Goal: Task Accomplishment & Management: Use online tool/utility

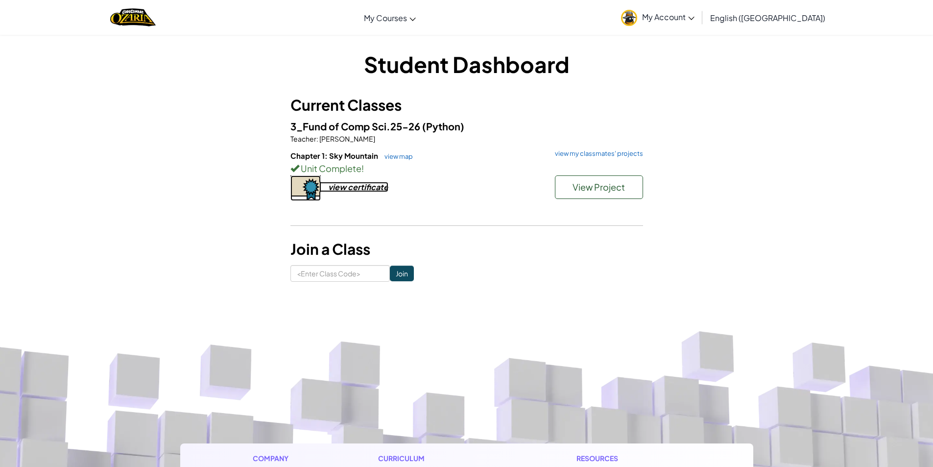
click at [362, 191] on div "view certificate" at bounding box center [358, 187] width 60 height 10
click at [597, 149] on div "3_Fund of Comp Sci.25-26 (Python) Teacher : [PERSON_NAME] Chapter 1: Sky Mounta…" at bounding box center [466, 170] width 352 height 104
click at [584, 158] on h6 "Chapter 1: Sky Mountain view map view my classmates' projects" at bounding box center [466, 155] width 352 height 11
click at [591, 152] on link "view my classmates' projects" at bounding box center [596, 153] width 93 height 6
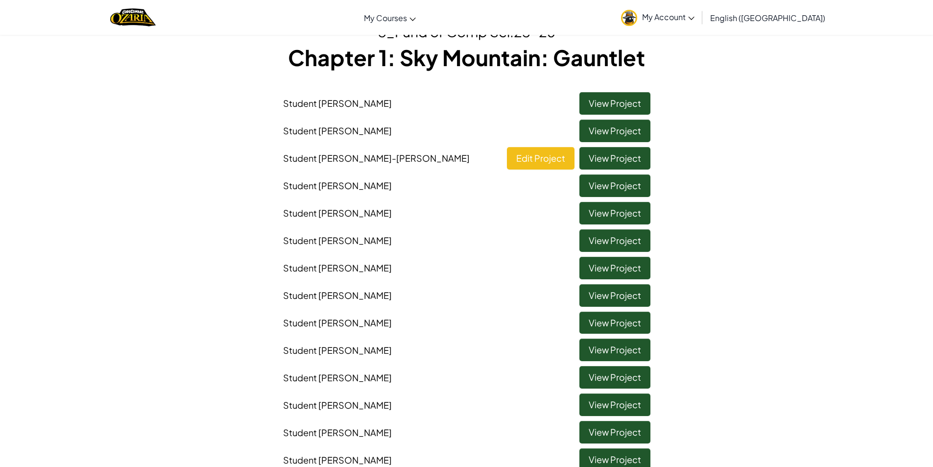
scroll to position [147, 0]
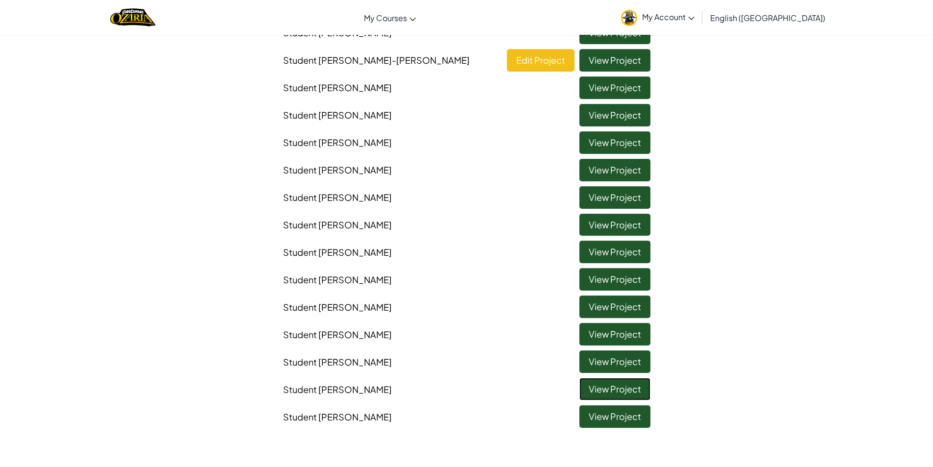
click at [611, 395] on link "View Project" at bounding box center [614, 388] width 71 height 23
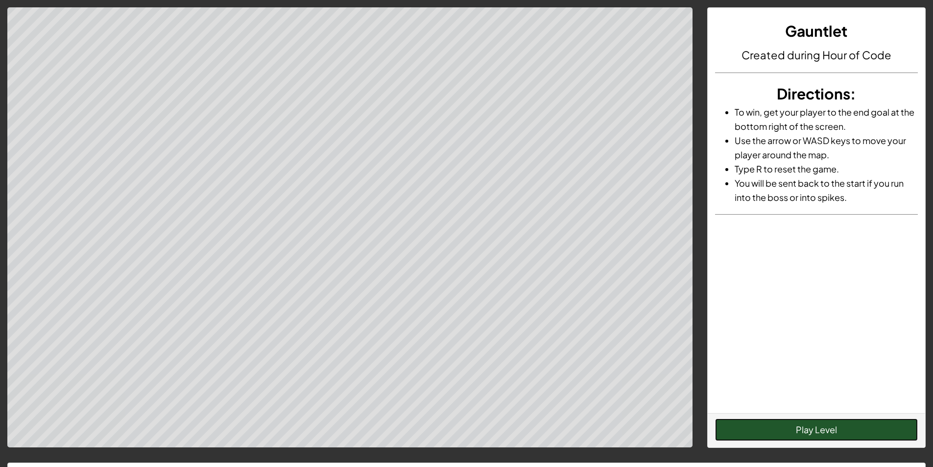
click at [803, 431] on button "Play Level" at bounding box center [816, 429] width 203 height 23
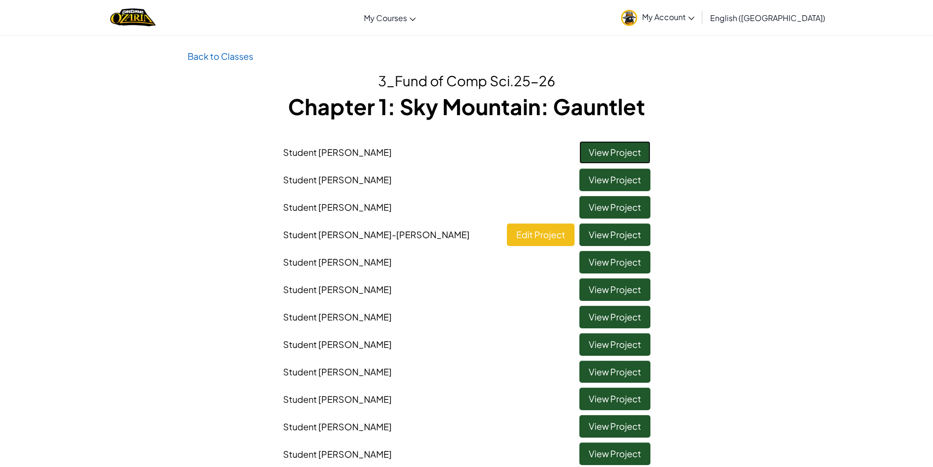
click at [640, 147] on link "View Project" at bounding box center [614, 152] width 71 height 23
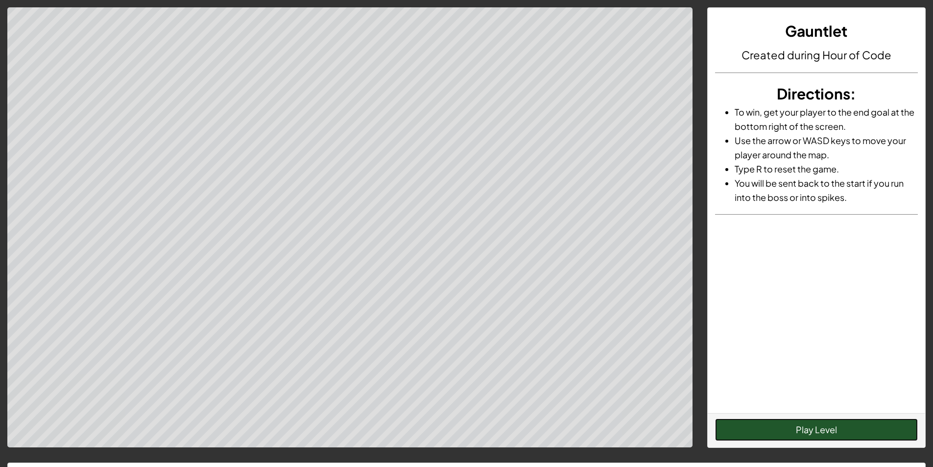
click at [795, 421] on button "Play Level" at bounding box center [816, 429] width 203 height 23
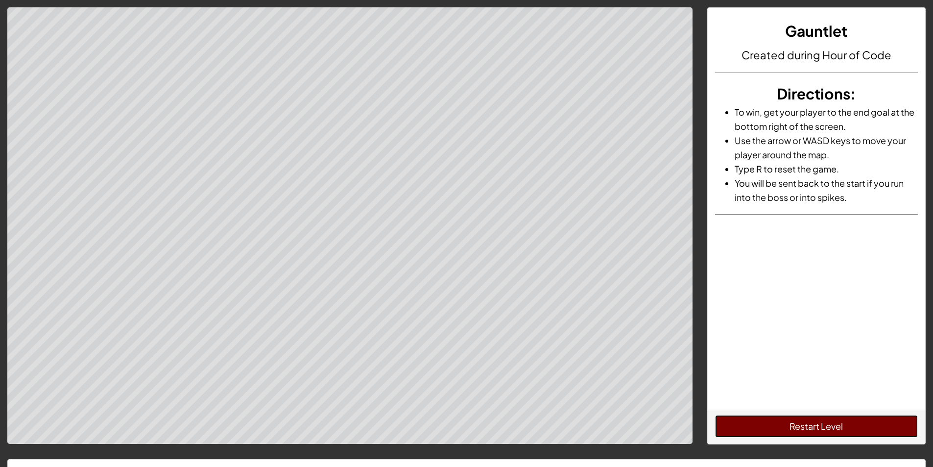
click at [800, 428] on button "Restart Level" at bounding box center [816, 426] width 203 height 23
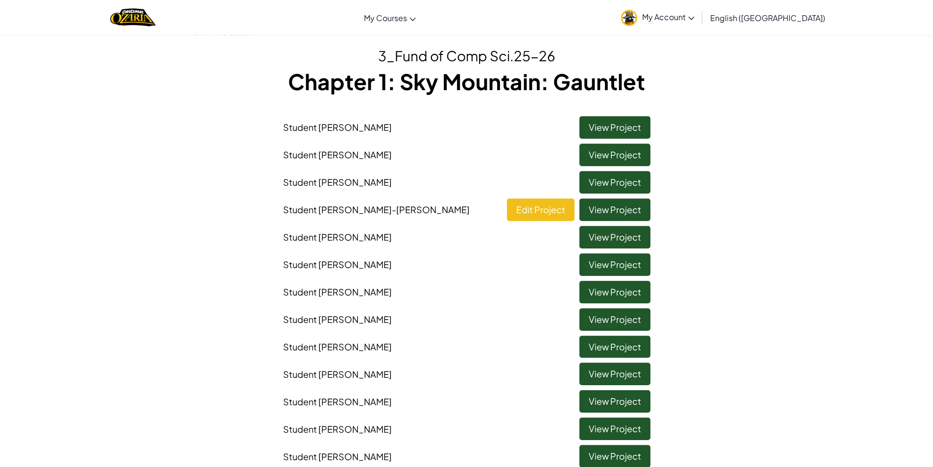
scroll to position [49, 0]
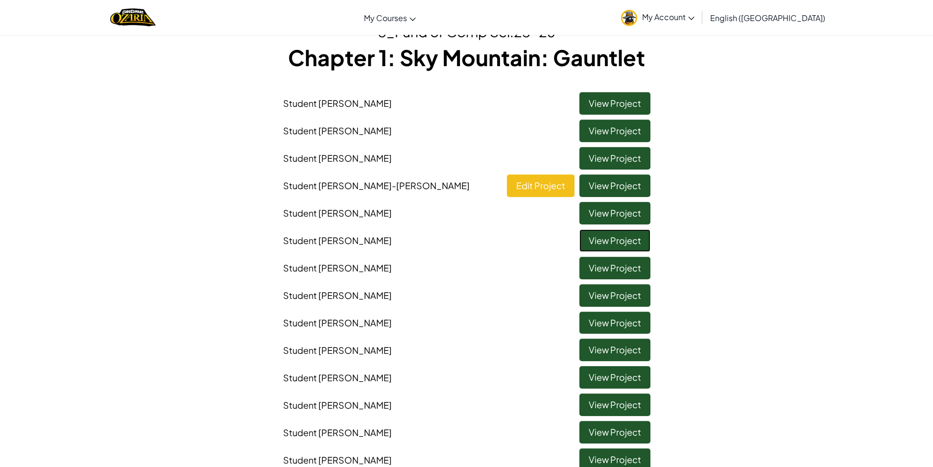
click at [621, 244] on link "View Project" at bounding box center [614, 240] width 71 height 23
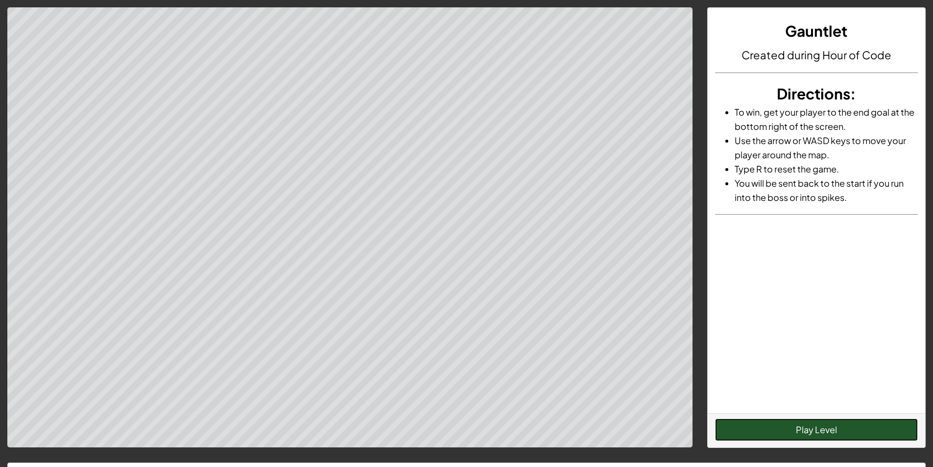
click at [757, 421] on button "Play Level" at bounding box center [816, 429] width 203 height 23
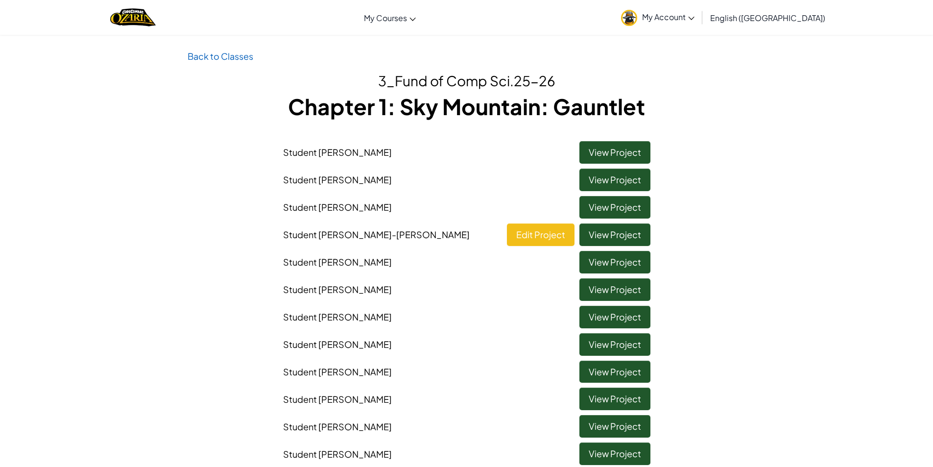
scroll to position [147, 0]
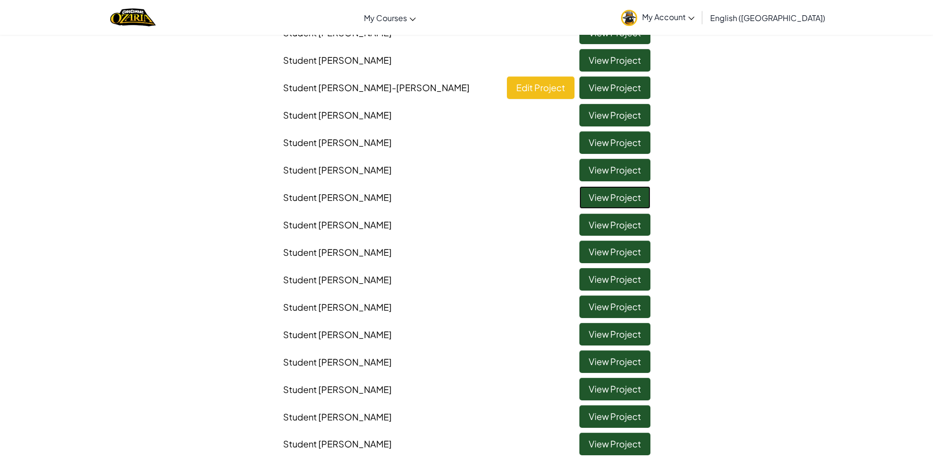
click at [602, 197] on link "View Project" at bounding box center [614, 197] width 71 height 23
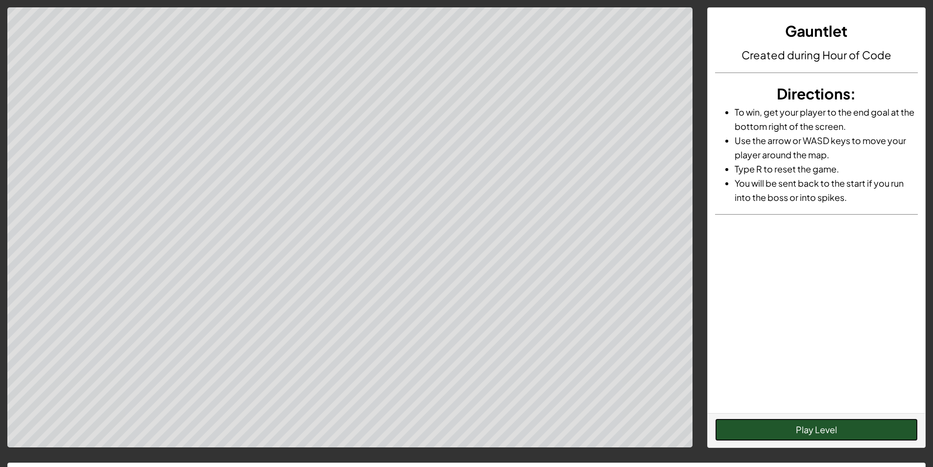
click at [801, 429] on button "Play Level" at bounding box center [816, 429] width 203 height 23
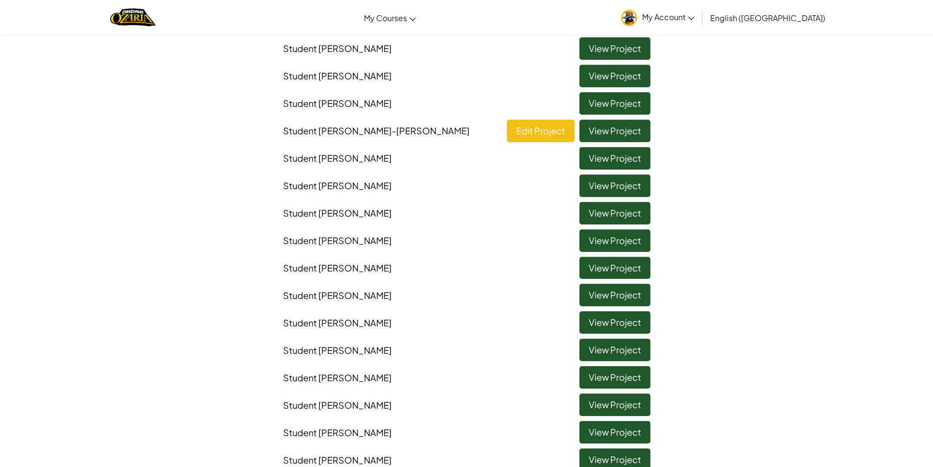
scroll to position [98, 0]
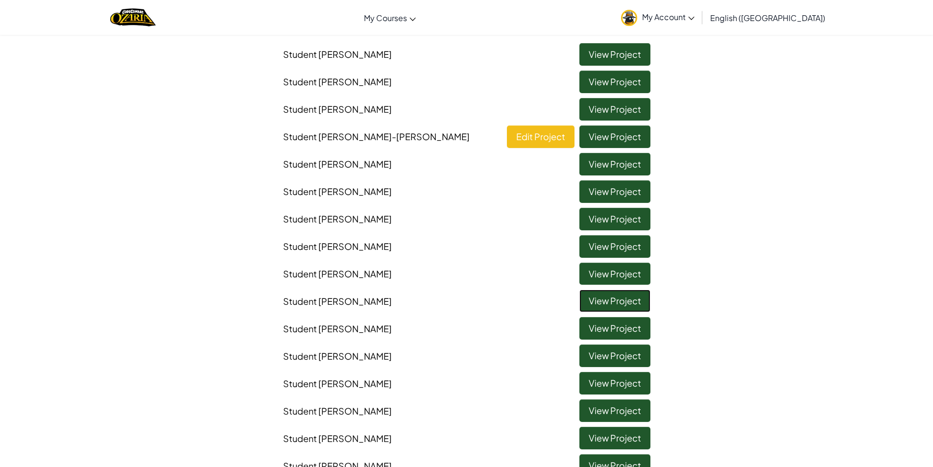
click at [604, 305] on link "View Project" at bounding box center [614, 300] width 71 height 23
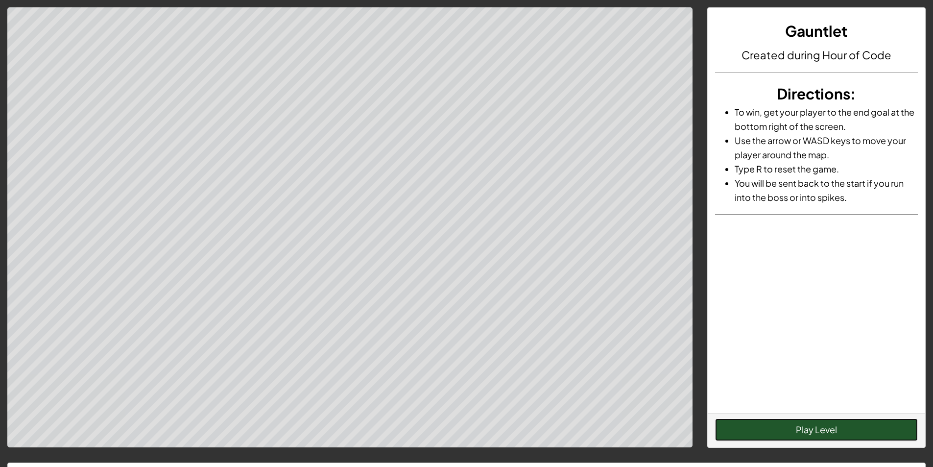
click at [771, 431] on button "Play Level" at bounding box center [816, 429] width 203 height 23
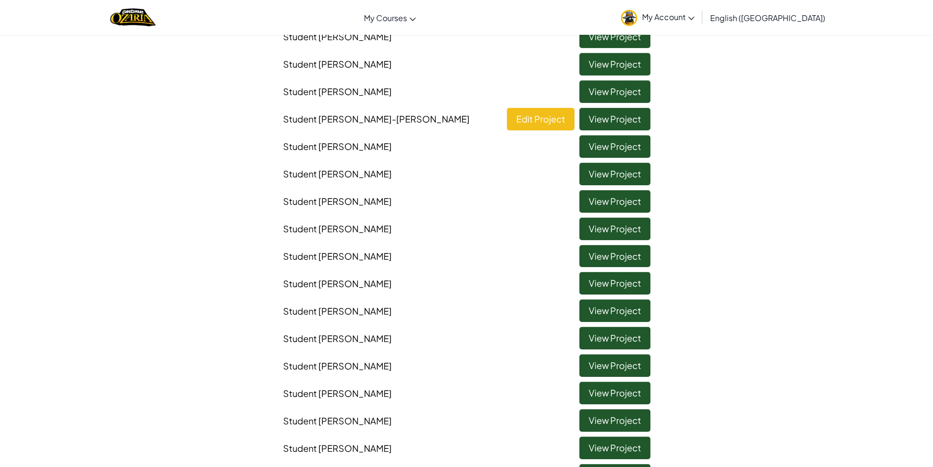
scroll to position [98, 0]
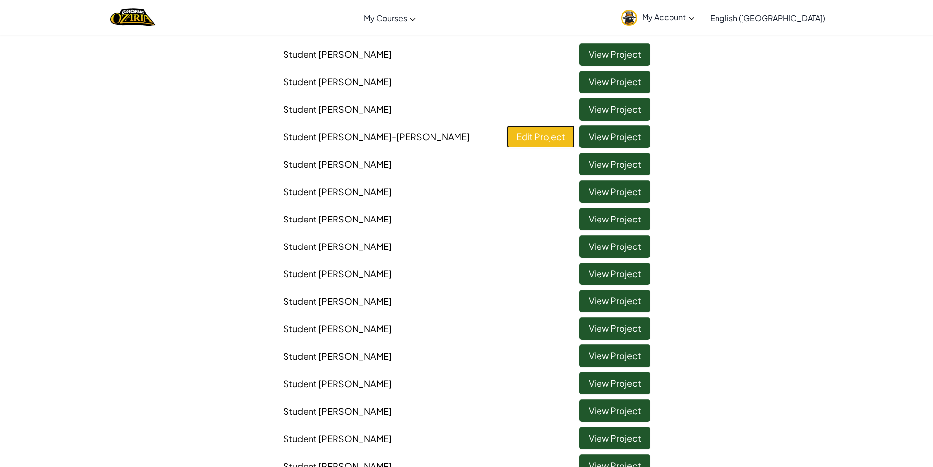
click at [540, 140] on link "Edit Project" at bounding box center [541, 136] width 68 height 23
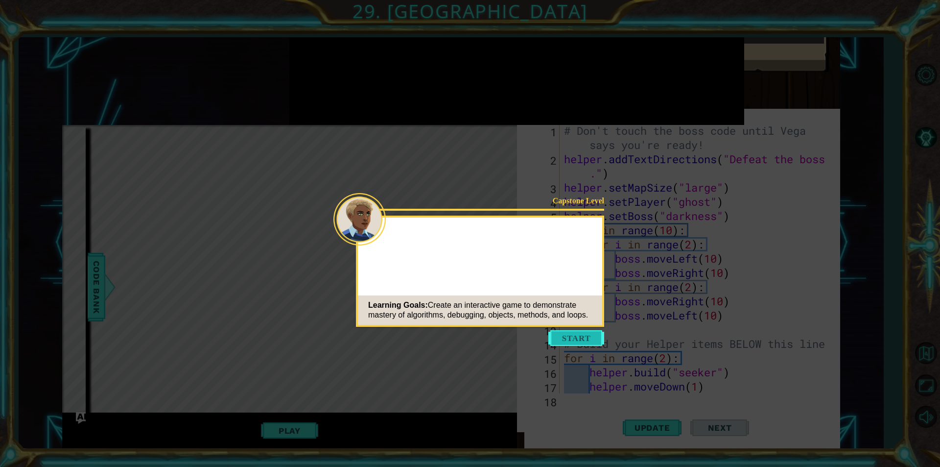
click at [591, 335] on button "Start" at bounding box center [576, 338] width 56 height 16
click at [401, 234] on icon at bounding box center [470, 233] width 940 height 467
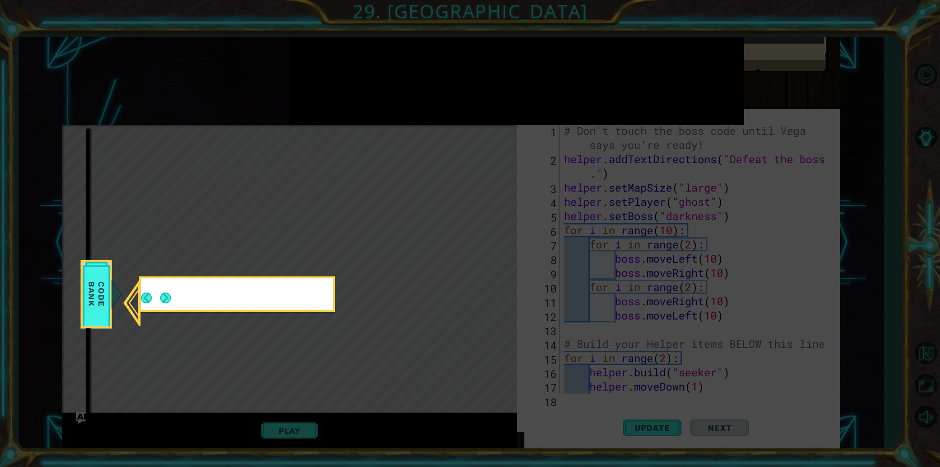
click at [401, 234] on icon at bounding box center [470, 233] width 940 height 467
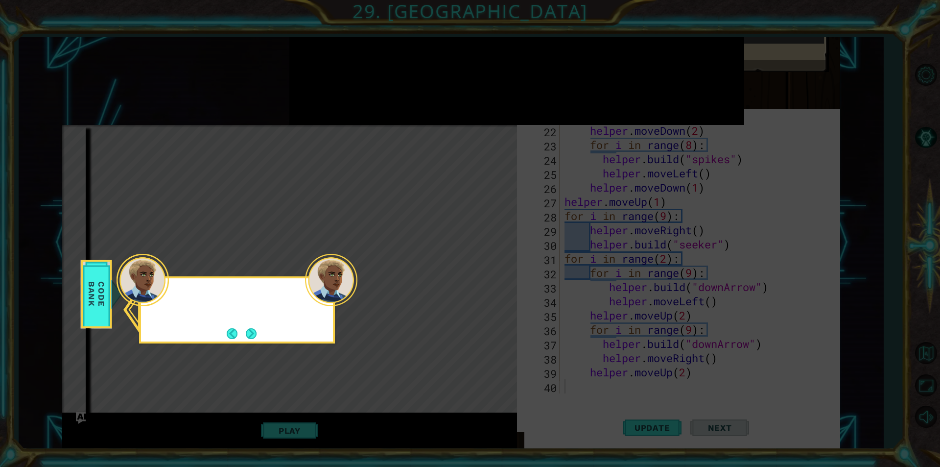
scroll to position [327, 0]
click at [253, 337] on button "Next" at bounding box center [251, 333] width 11 height 11
click at [253, 337] on div "Level Map" at bounding box center [288, 269] width 452 height 288
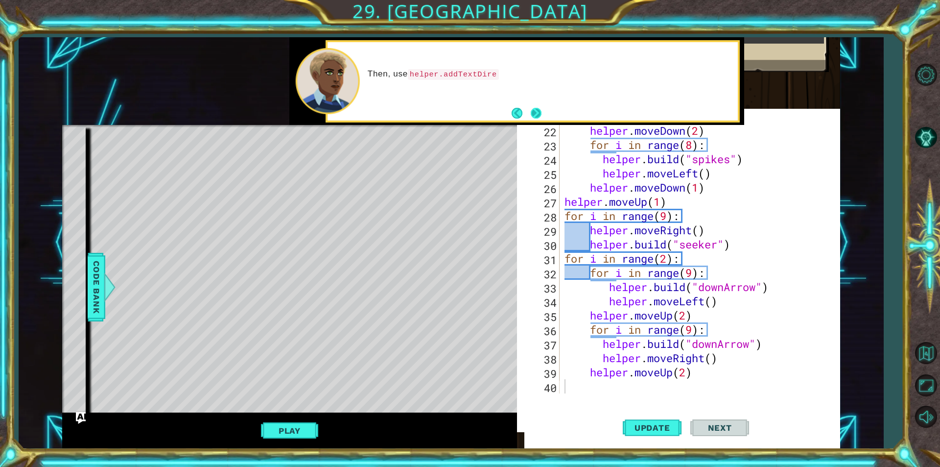
click at [538, 116] on button "Next" at bounding box center [536, 113] width 11 height 11
click at [538, 116] on button "Next" at bounding box center [536, 113] width 12 height 12
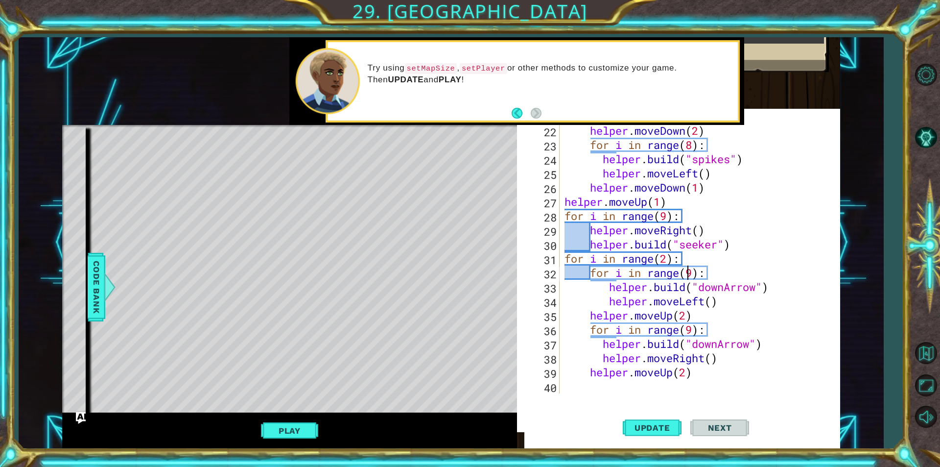
click at [685, 268] on div "helper . moveDown ( 2 ) for i in range ( 8 ) : helper . build ( "spikes" ) help…" at bounding box center [699, 272] width 272 height 298
click at [724, 234] on div "helper . moveDown ( 2 ) for i in range ( 8 ) : helper . build ( "spikes" ) help…" at bounding box center [699, 272] width 272 height 298
click at [693, 241] on div "helper . moveDown ( 2 ) for i in range ( 8 ) : helper . build ( "spikes" ) help…" at bounding box center [699, 272] width 272 height 298
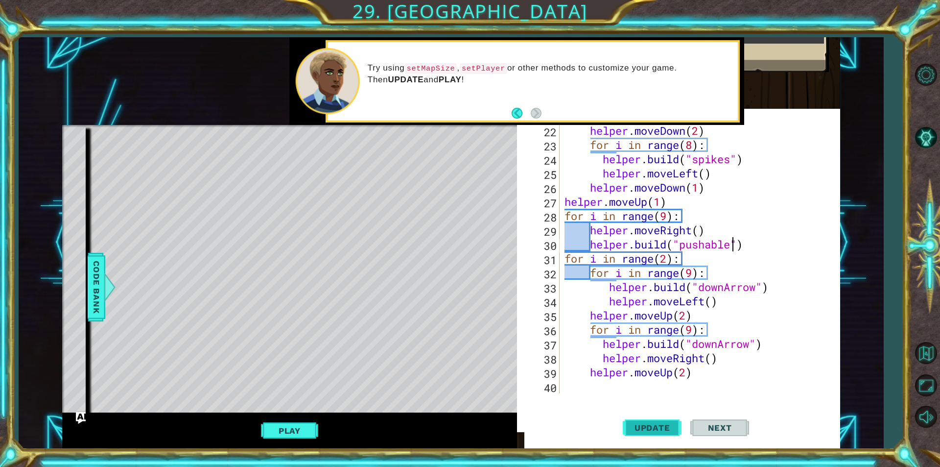
click at [652, 437] on button "Update" at bounding box center [652, 427] width 59 height 41
click at [657, 422] on button "Update" at bounding box center [652, 427] width 59 height 41
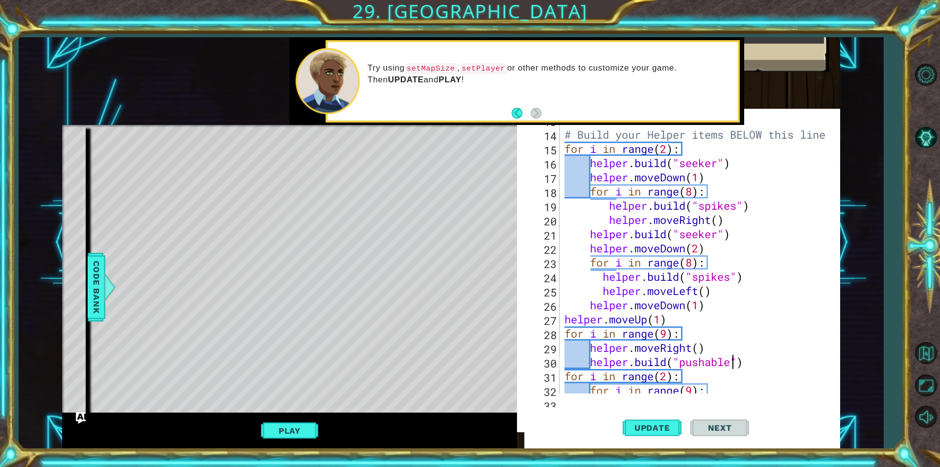
scroll to position [180, 0]
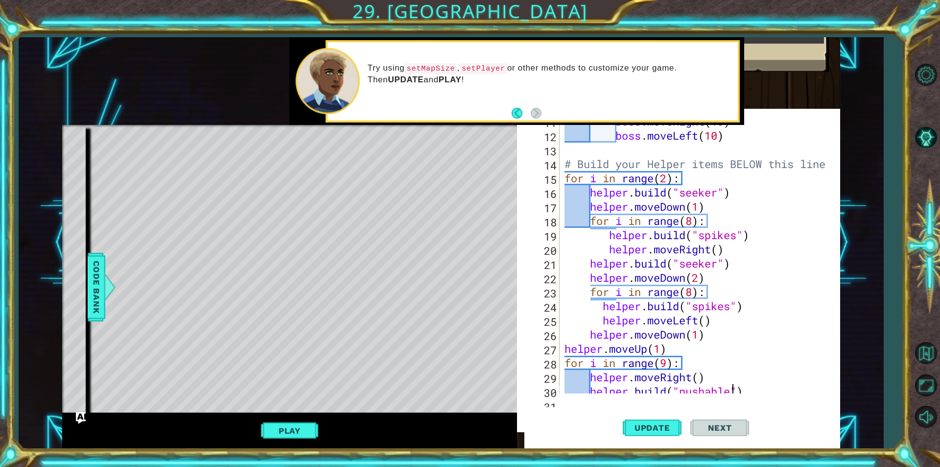
click at [704, 263] on div "boss . moveRight ( 10 ) boss . moveLeft ( 10 ) # Build your Helper items BELOW …" at bounding box center [699, 263] width 272 height 298
click at [703, 189] on div "boss . moveRight ( 10 ) boss . moveLeft ( 10 ) # Build your Helper items BELOW …" at bounding box center [699, 263] width 272 height 298
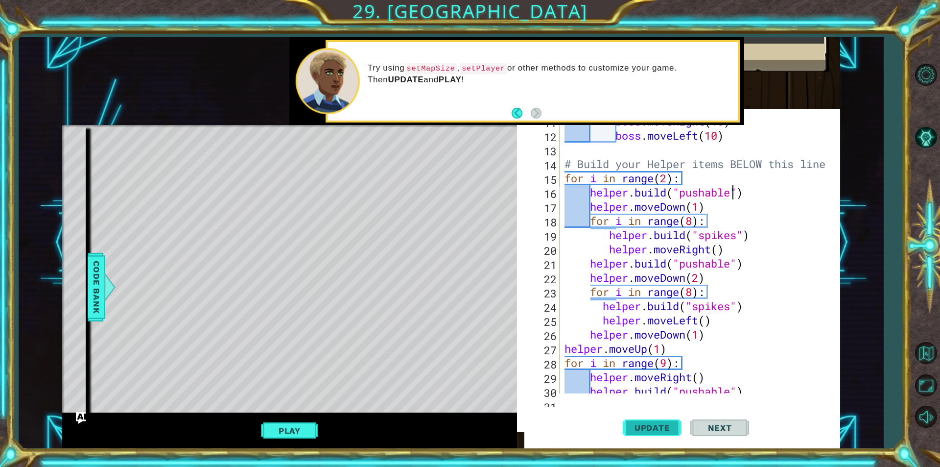
type textarea "[DOMAIN_NAME]("pushable")"
click at [668, 423] on span "Update" at bounding box center [652, 428] width 55 height 10
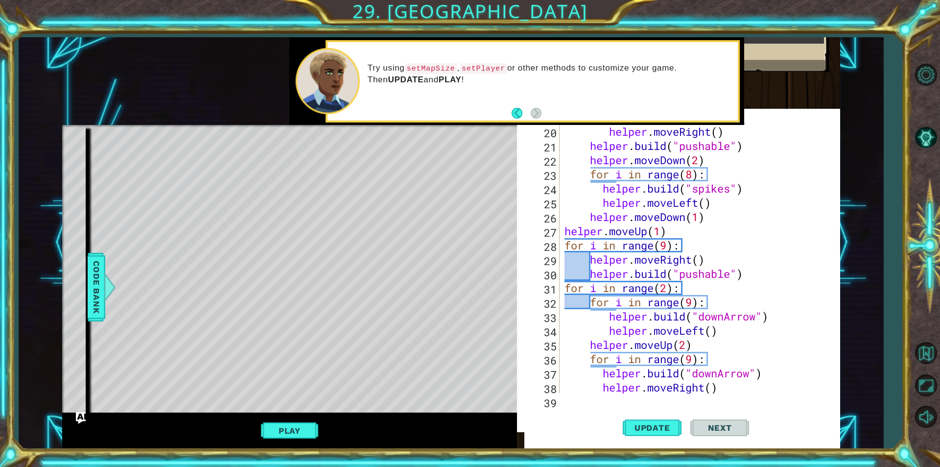
scroll to position [180, 0]
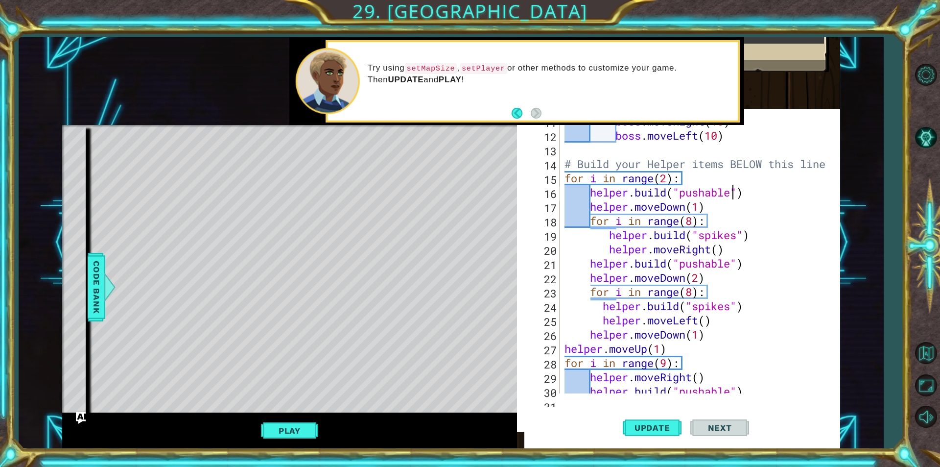
click at [305, 420] on div "Play" at bounding box center [289, 429] width 455 height 35
click at [299, 424] on button "Play" at bounding box center [289, 430] width 57 height 19
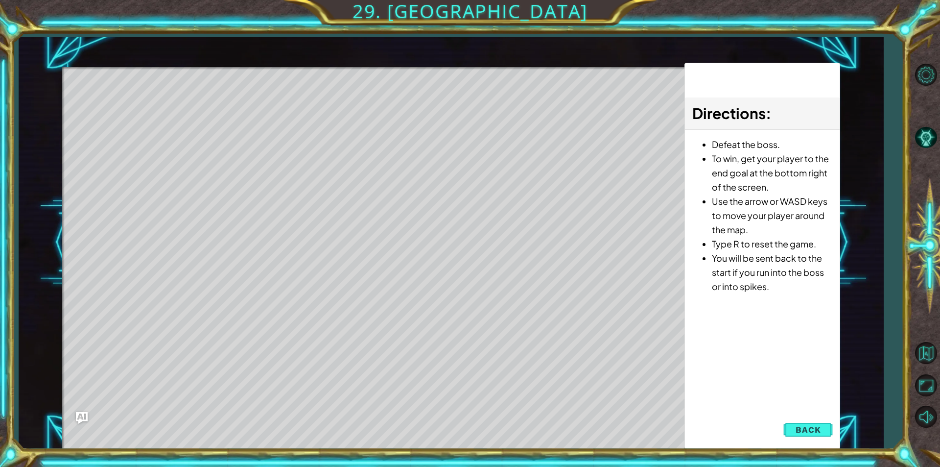
click at [338, 172] on div "Level Map" at bounding box center [288, 211] width 452 height 288
click at [361, 202] on div "Level Map" at bounding box center [288, 211] width 452 height 288
click at [799, 418] on div "Directions : Defeat the boss. To win, get your player to the end goal at the bo…" at bounding box center [762, 256] width 156 height 386
click at [805, 426] on span "Back" at bounding box center [808, 429] width 25 height 10
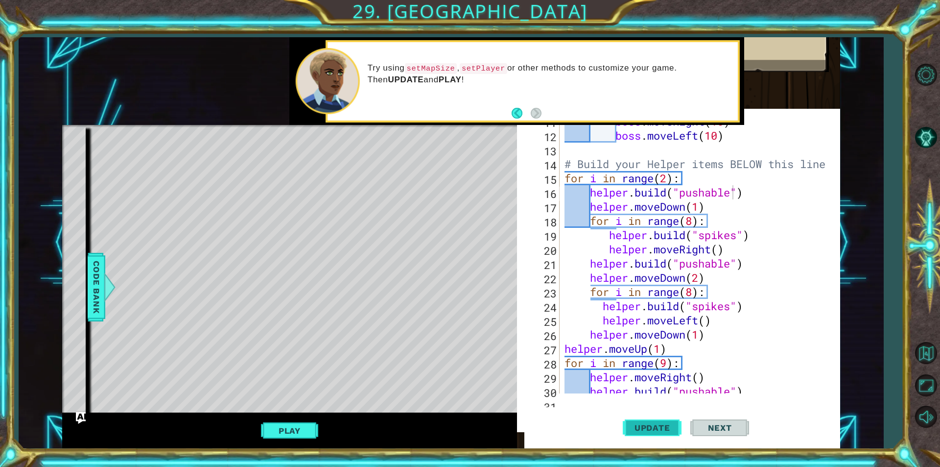
click at [655, 414] on button "Update" at bounding box center [652, 427] width 59 height 41
click at [292, 432] on button "Play" at bounding box center [289, 430] width 57 height 19
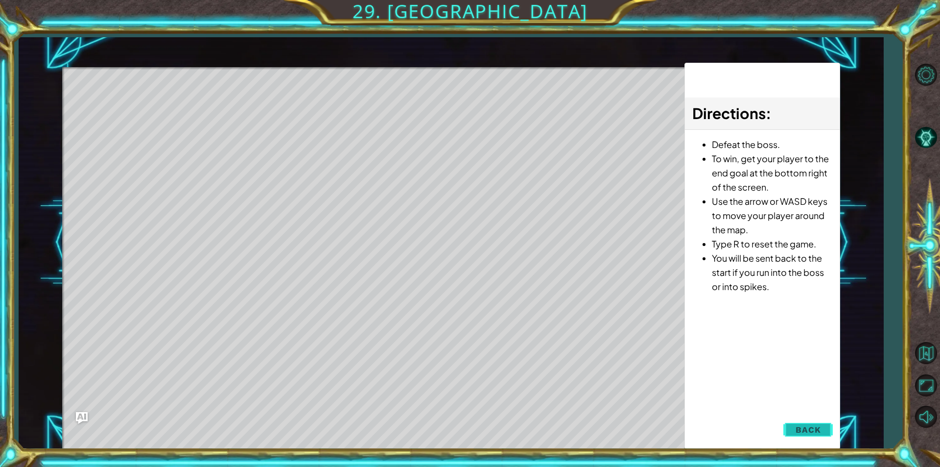
click at [828, 428] on button "Back" at bounding box center [807, 430] width 49 height 20
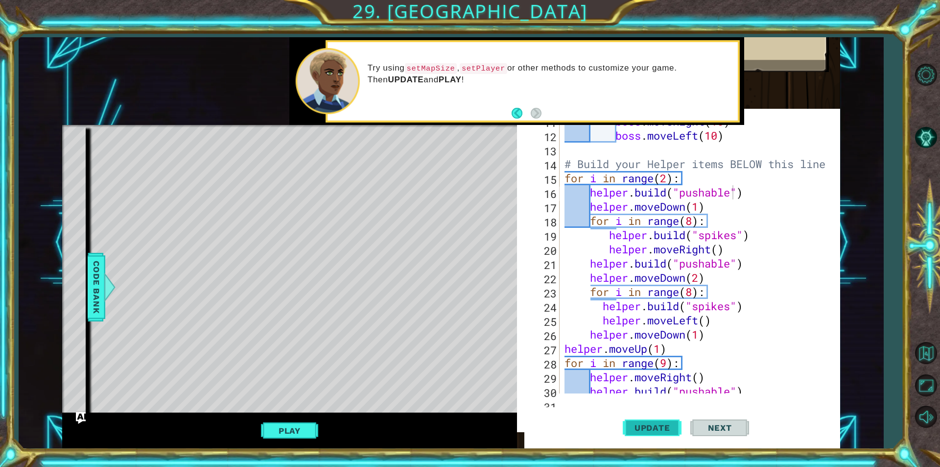
click at [661, 424] on span "Update" at bounding box center [652, 428] width 55 height 10
